Goal: Information Seeking & Learning: Understand process/instructions

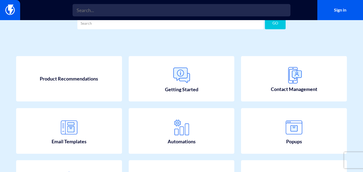
scroll to position [27, 0]
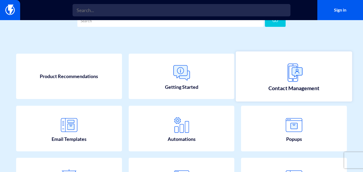
click at [303, 70] on img at bounding box center [294, 73] width 24 height 24
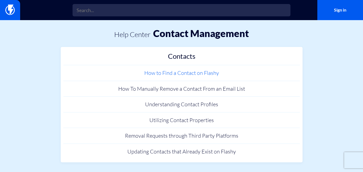
click at [205, 72] on link "How to Find a Contact on Flashy" at bounding box center [181, 73] width 237 height 16
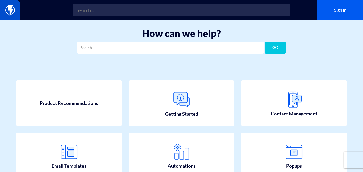
click at [15, 10] on link at bounding box center [10, 10] width 20 height 20
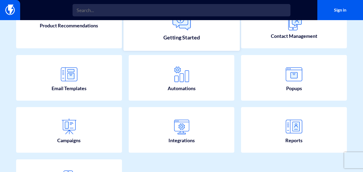
scroll to position [81, 0]
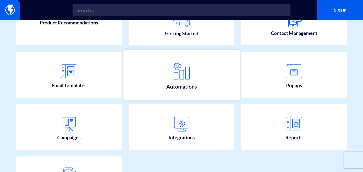
click at [198, 87] on link "Automations" at bounding box center [181, 75] width 116 height 50
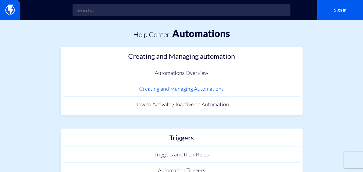
click at [195, 88] on link "Creating and Managing Automations" at bounding box center [181, 89] width 237 height 16
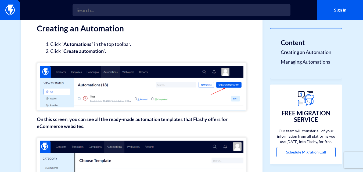
scroll to position [81, 0]
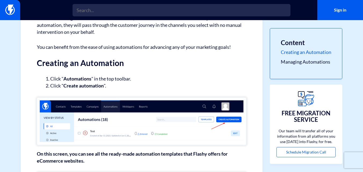
click at [297, 52] on link "Creating an Automation" at bounding box center [306, 52] width 51 height 7
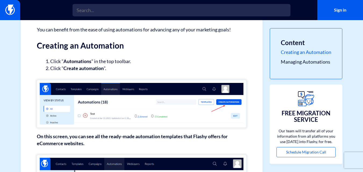
scroll to position [99, 0]
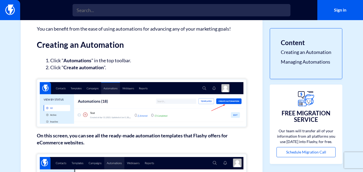
click at [225, 100] on img at bounding box center [142, 103] width 210 height 48
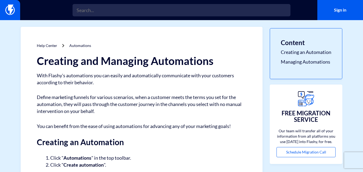
scroll to position [0, 0]
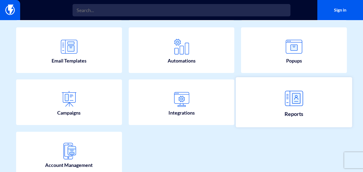
scroll to position [106, 0]
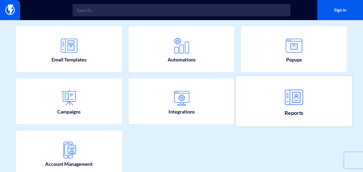
click at [315, 98] on link "Reports" at bounding box center [294, 101] width 116 height 50
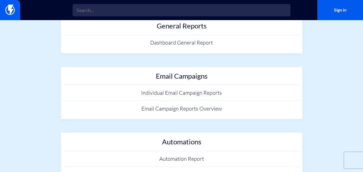
scroll to position [18, 0]
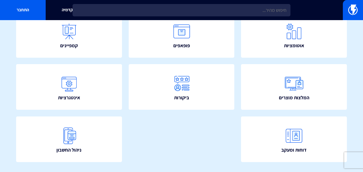
scroll to position [121, 0]
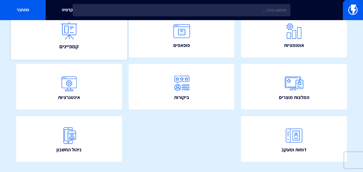
click at [101, 46] on link "קמפיינים" at bounding box center [69, 35] width 116 height 50
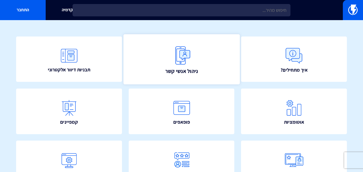
scroll to position [44, 0]
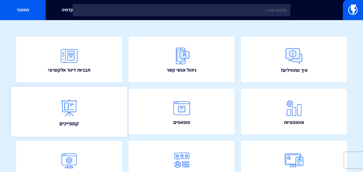
click at [74, 128] on link "קמפיינים" at bounding box center [69, 112] width 116 height 50
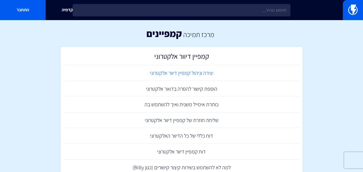
click at [185, 71] on link "יצירה וניהול קמפיין דיוור אלקטרוני" at bounding box center [181, 73] width 237 height 16
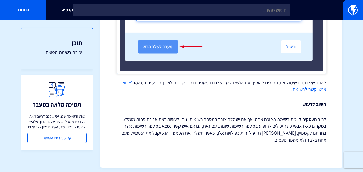
scroll to position [431, 0]
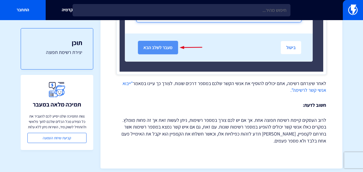
click at [303, 91] on link ""ייבוא אנשי קשר לרשימה"." at bounding box center [225, 86] width 204 height 13
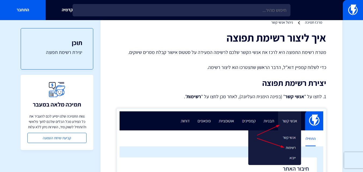
scroll to position [0, 0]
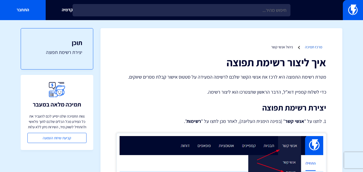
click at [310, 45] on link "מרכז תמיכה" at bounding box center [313, 47] width 17 height 5
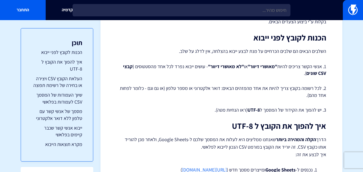
scroll to position [104, 0]
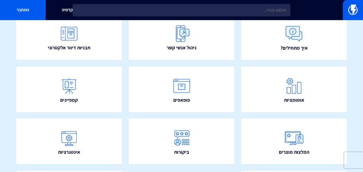
scroll to position [65, 0]
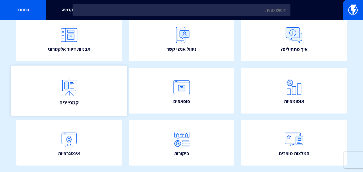
click at [77, 92] on img at bounding box center [69, 87] width 24 height 24
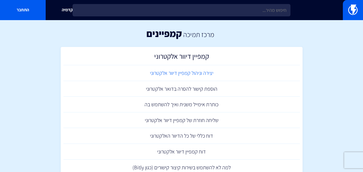
click at [208, 71] on link "יצירה וניהול קמפיין דיוור אלקטרוני" at bounding box center [181, 73] width 237 height 16
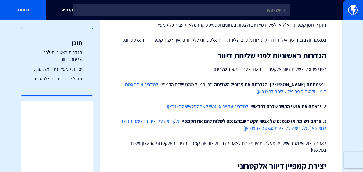
scroll to position [105, 0]
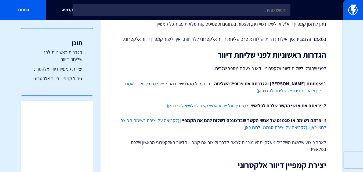
click at [283, 128] on link "(לקריאה על יצירת סגמנט לחצו כאן)." at bounding box center [274, 127] width 65 height 6
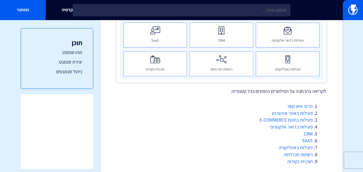
scroll to position [218, 0]
click at [299, 114] on link "פעילות באתר אינטרנט" at bounding box center [292, 113] width 41 height 6
click at [277, 119] on link "פעילות בחנות E-COMMERCE" at bounding box center [286, 120] width 53 height 6
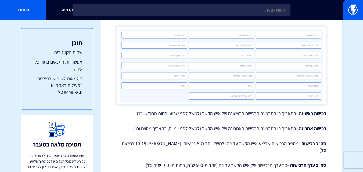
scroll to position [200, 0]
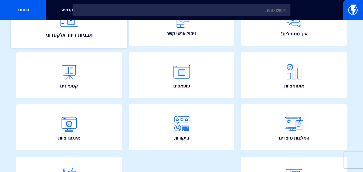
scroll to position [81, 0]
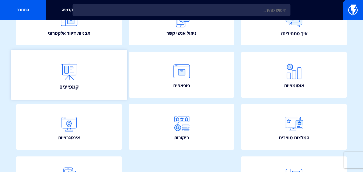
click at [89, 66] on link "קמפיינים" at bounding box center [69, 75] width 116 height 50
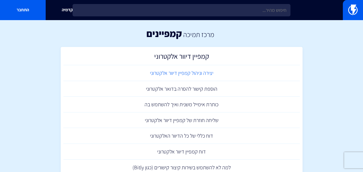
click at [185, 75] on link "יצירה וניהול קמפיין דיוור אלקטרוני" at bounding box center [181, 73] width 237 height 16
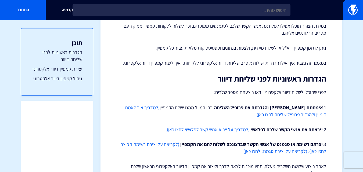
scroll to position [71, 0]
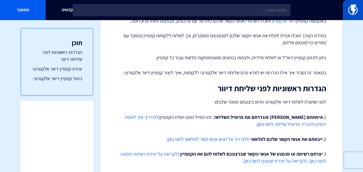
click at [359, 10] on link at bounding box center [353, 10] width 20 height 20
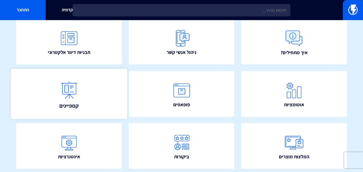
scroll to position [75, 0]
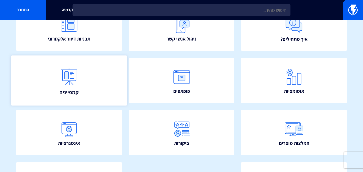
click at [94, 71] on link "קמפיינים" at bounding box center [69, 81] width 116 height 50
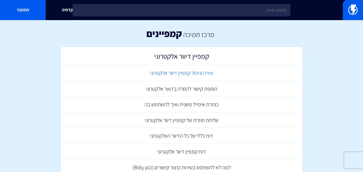
click at [201, 71] on link "יצירה וניהול קמפיין דיוור אלקטרוני" at bounding box center [181, 73] width 237 height 16
